Goal: Find specific page/section

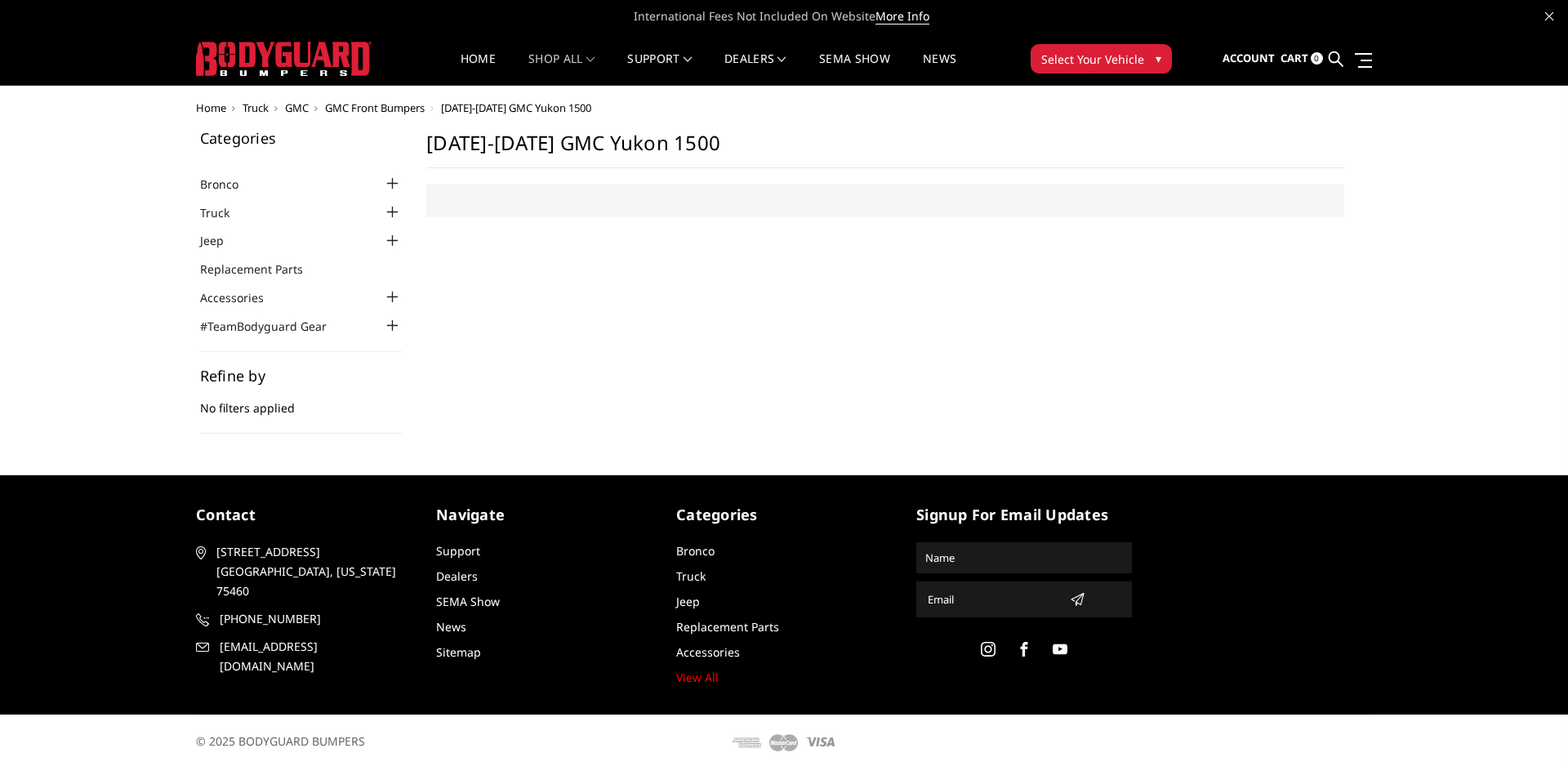
click at [358, 114] on span "GMC Front Bumpers" at bounding box center [375, 107] width 100 height 15
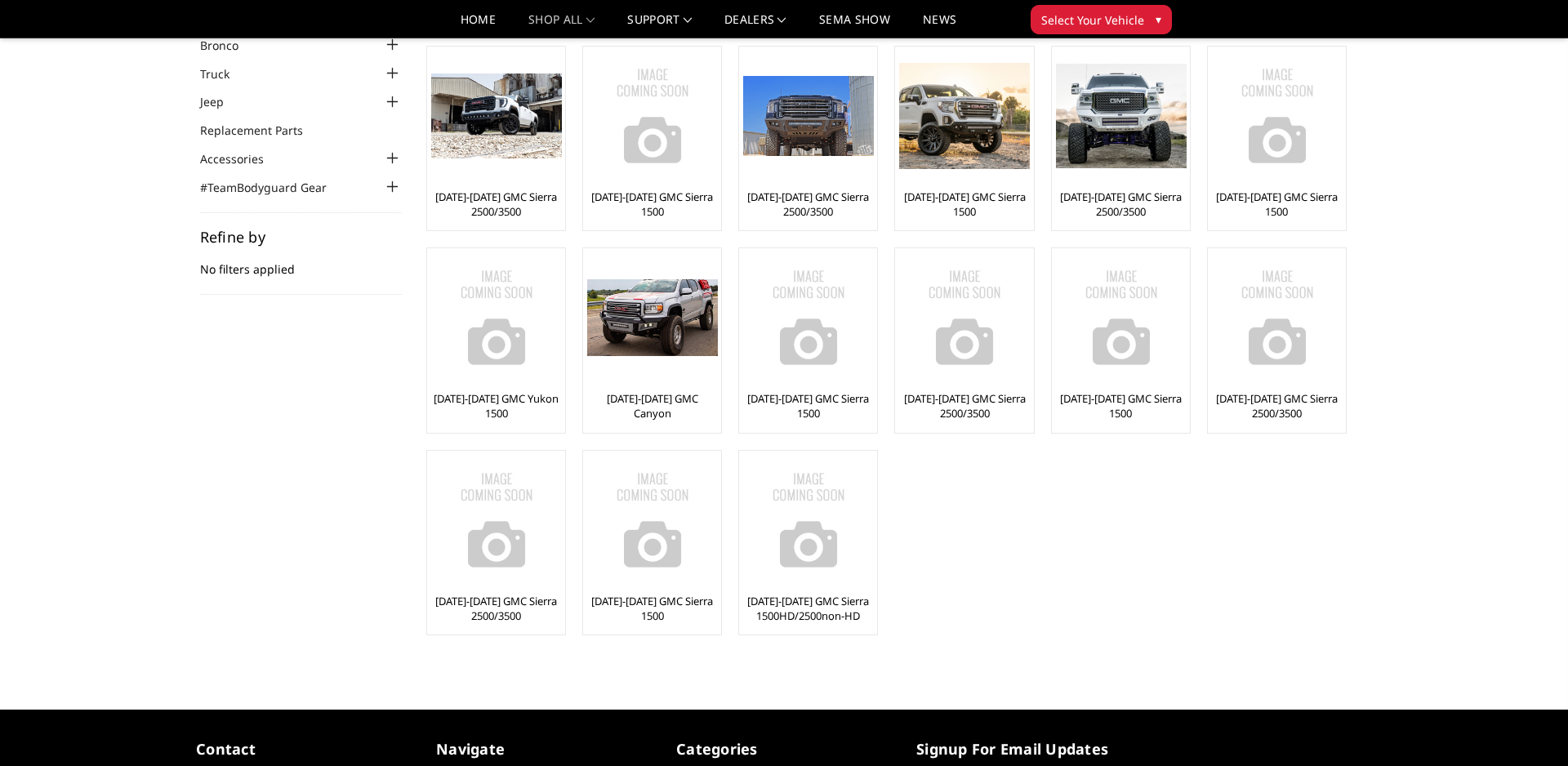
scroll to position [76, 0]
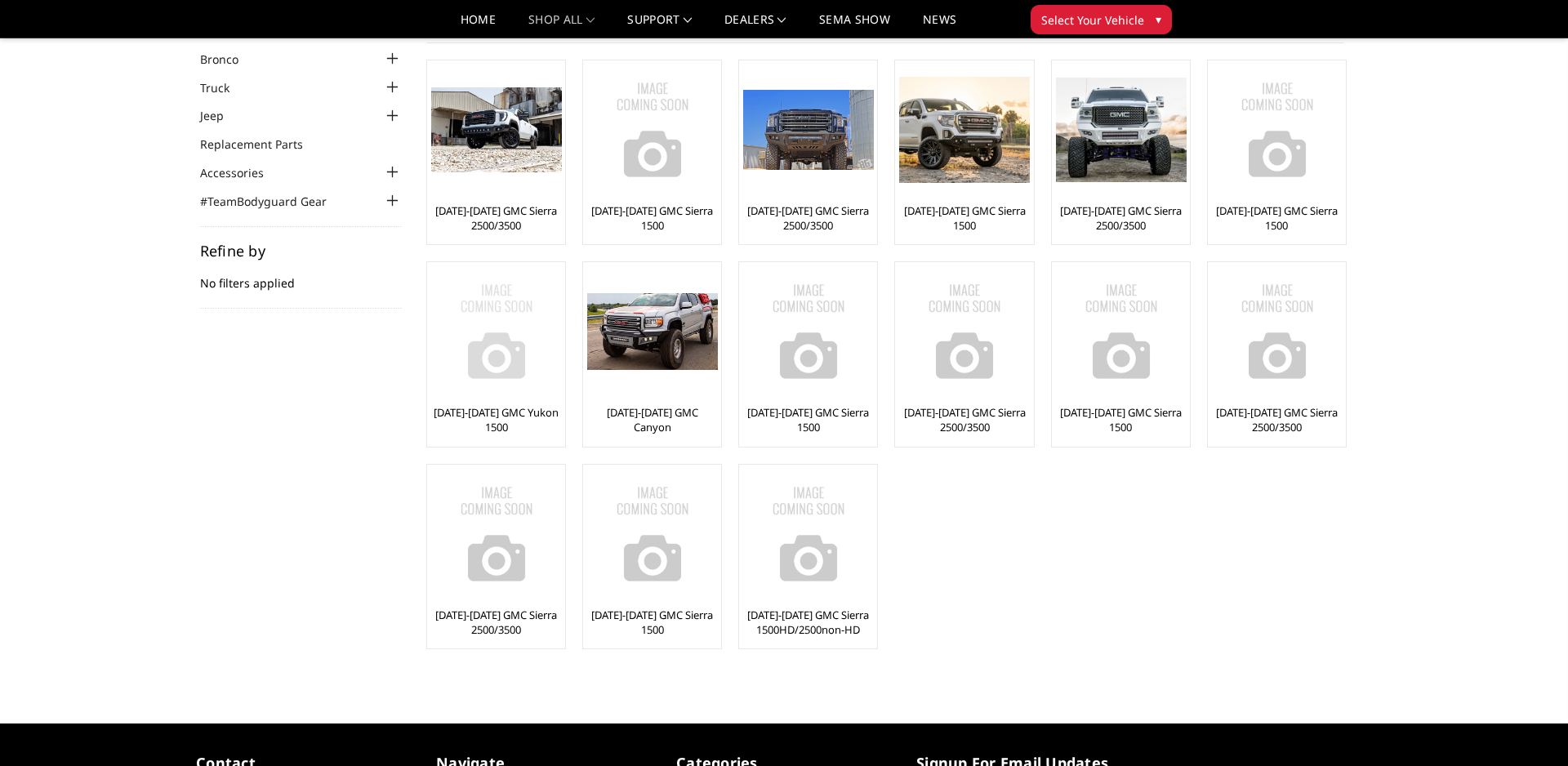
click at [498, 389] on img at bounding box center [497, 332] width 131 height 131
